Goal: Download file/media

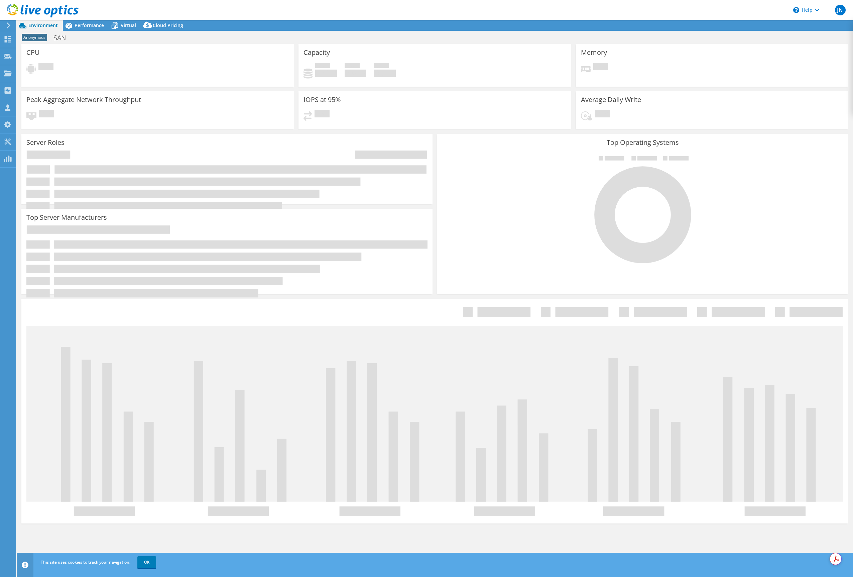
select select "USD"
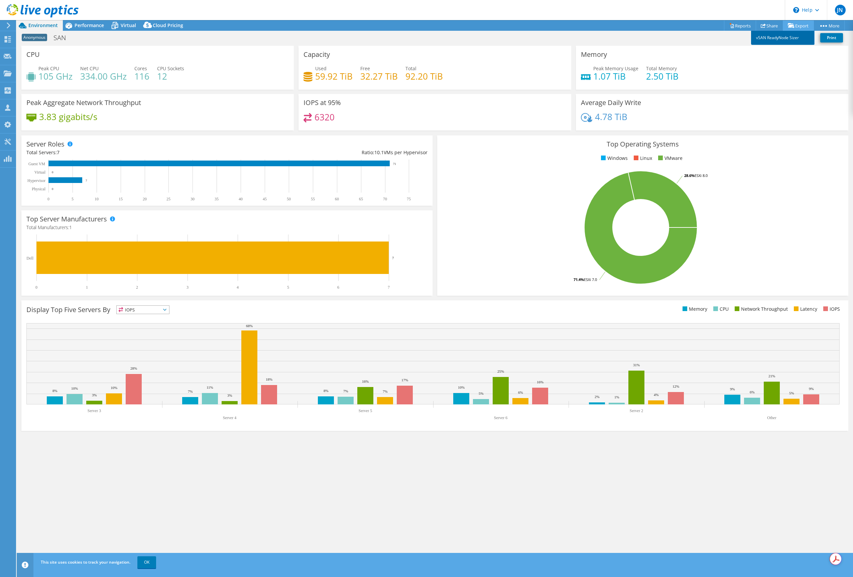
click at [773, 38] on link "vSAN ReadyNode Sizer" at bounding box center [783, 38] width 64 height 14
click at [834, 38] on link "Print" at bounding box center [832, 37] width 23 height 9
click at [781, 39] on link "vSAN ReadyNode Sizer" at bounding box center [783, 38] width 64 height 14
click at [736, 27] on link "Reports" at bounding box center [740, 25] width 32 height 10
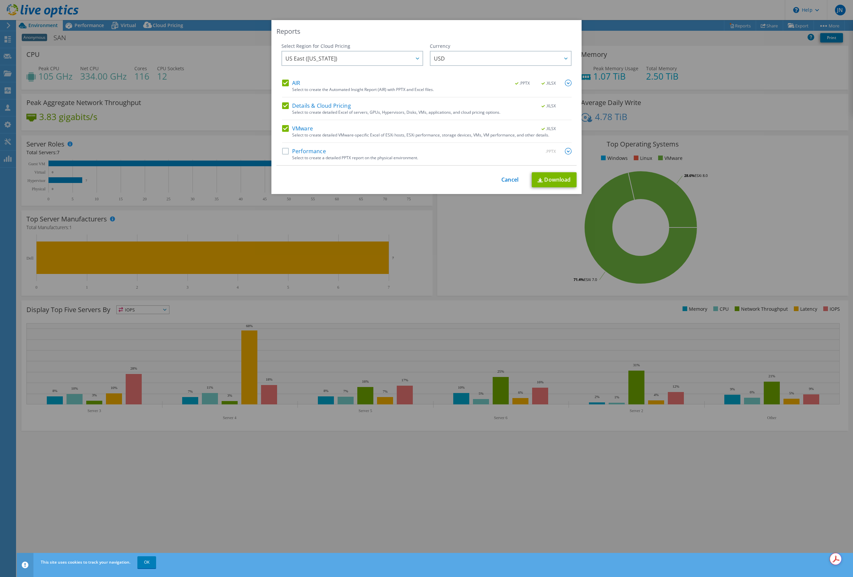
click at [284, 151] on label "Performance" at bounding box center [304, 151] width 44 height 7
click at [0, 0] on input "Performance" at bounding box center [0, 0] width 0 height 0
click at [559, 182] on link "Download" at bounding box center [554, 179] width 45 height 15
